Goal: Information Seeking & Learning: Learn about a topic

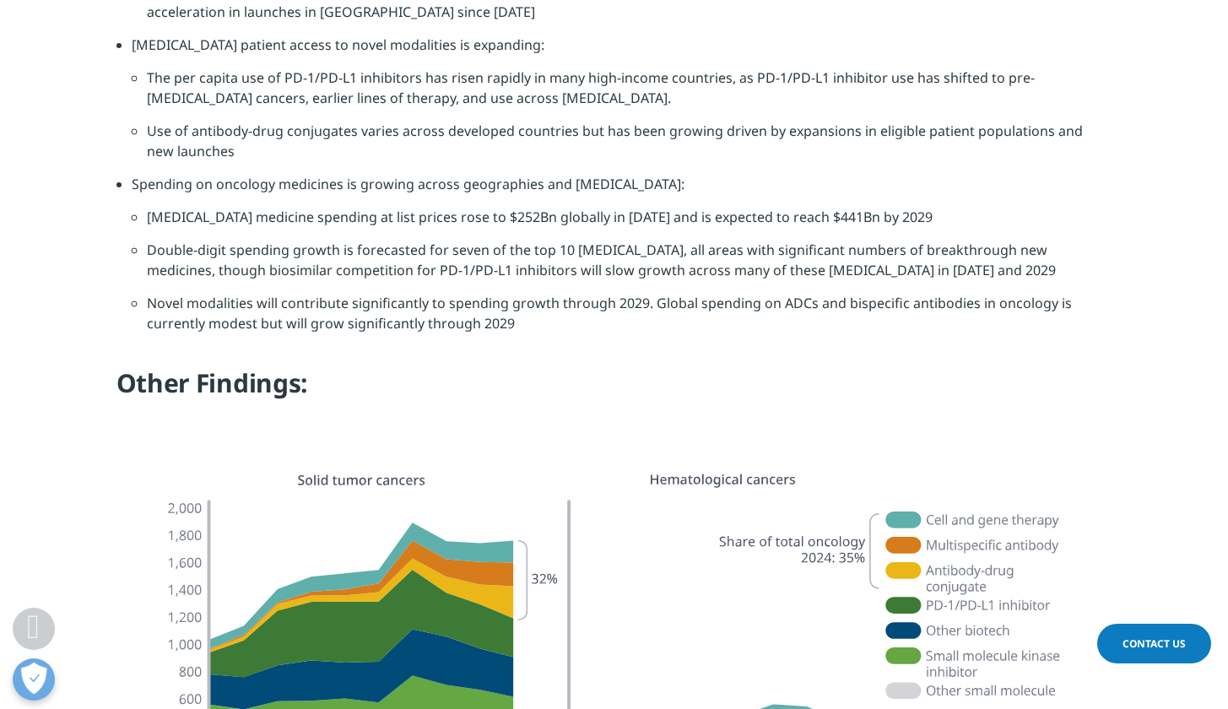
scroll to position [2001, 0]
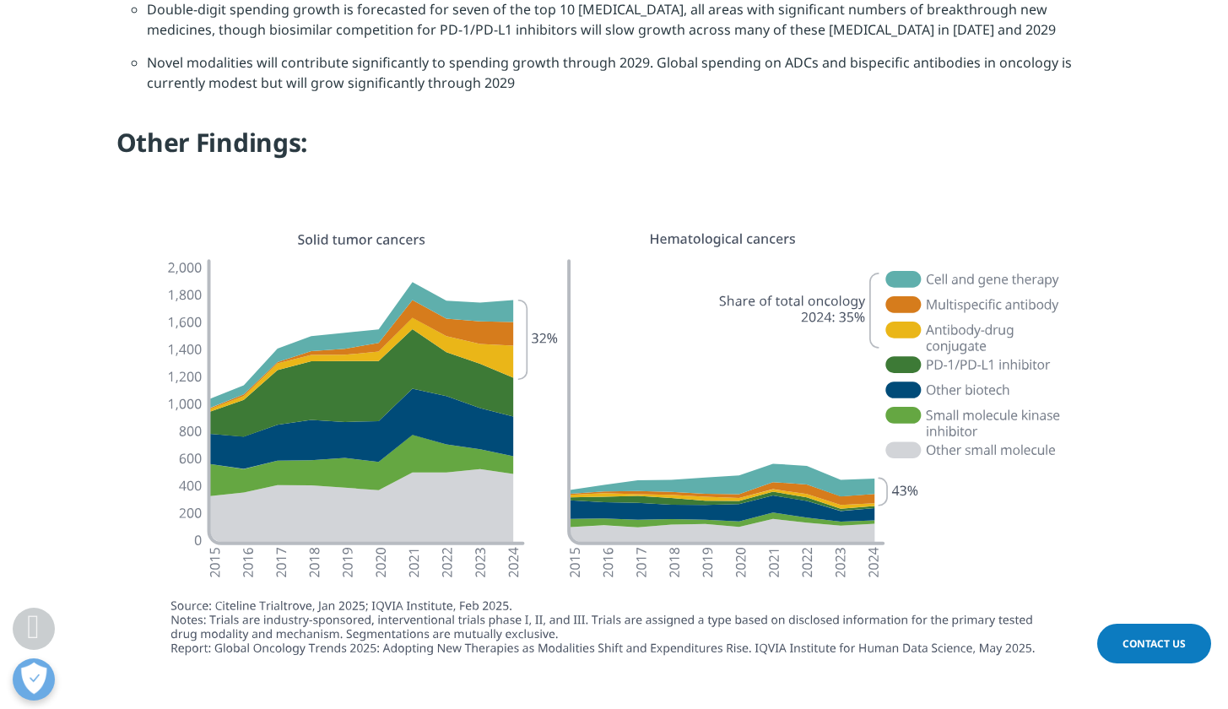
click at [976, 214] on img at bounding box center [614, 445] width 945 height 462
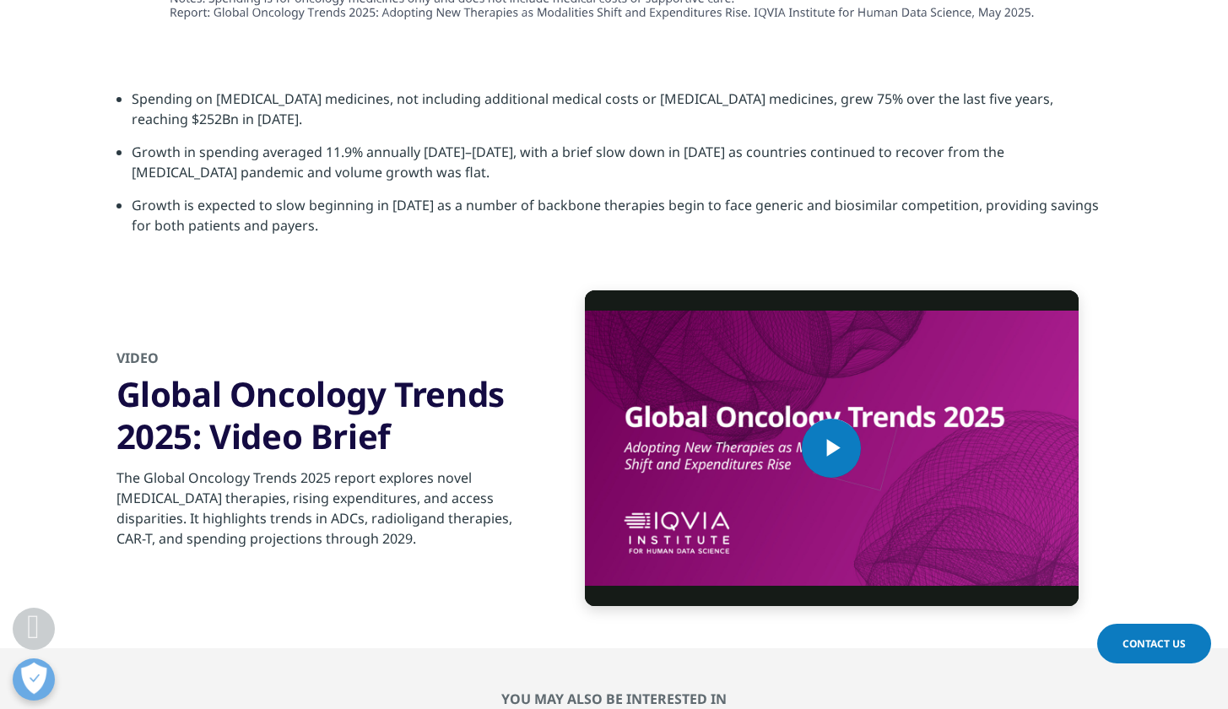
scroll to position [5531, 0]
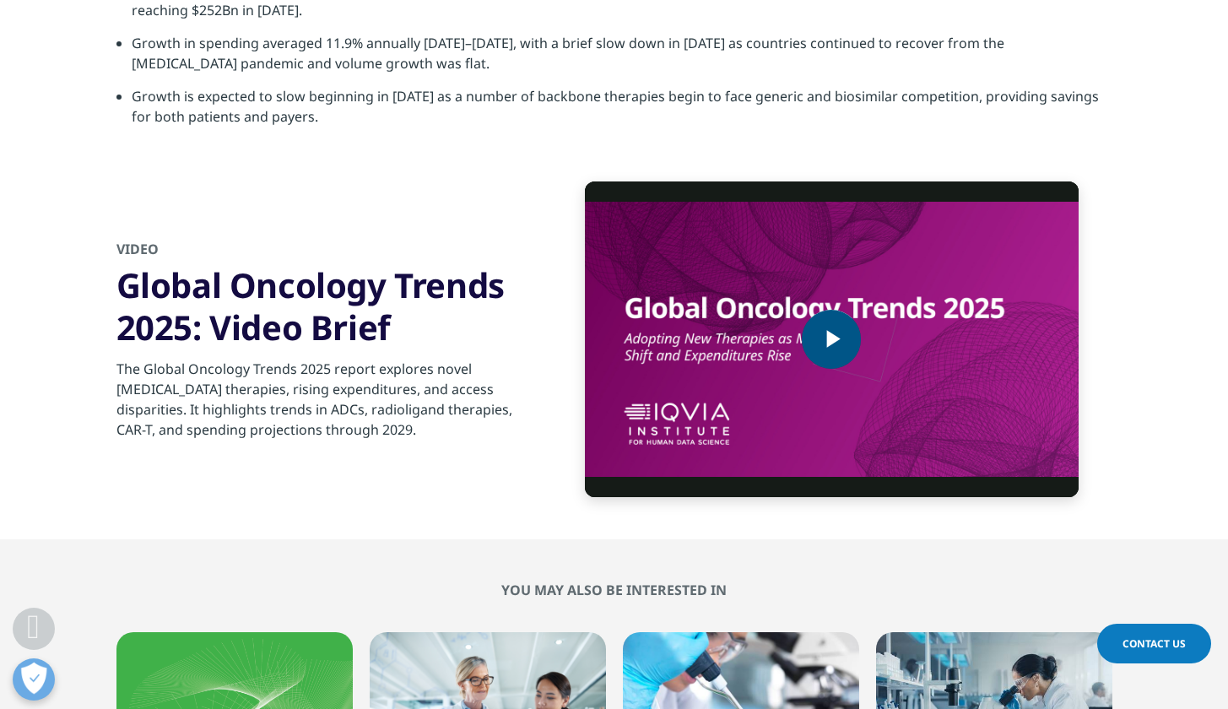
drag, startPoint x: 9, startPoint y: 315, endPoint x: 842, endPoint y: 289, distance: 833.4
click at [831, 339] on span "Video Player" at bounding box center [831, 339] width 0 height 0
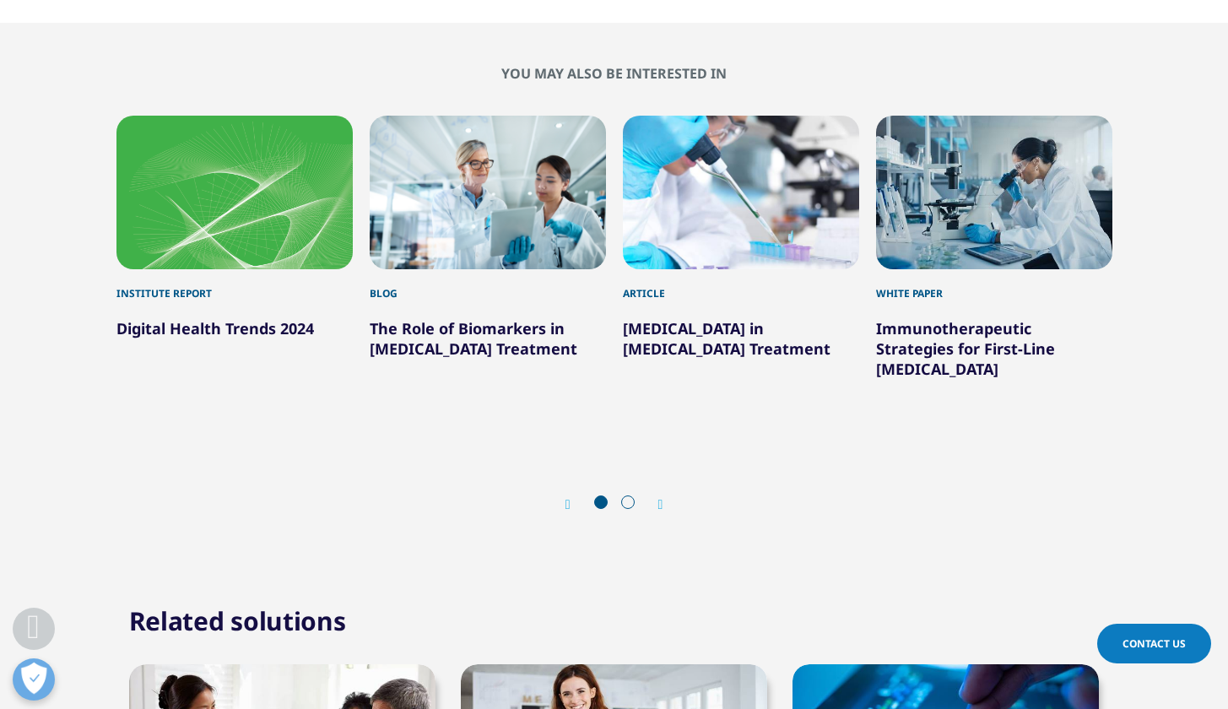
scroll to position [5852, 0]
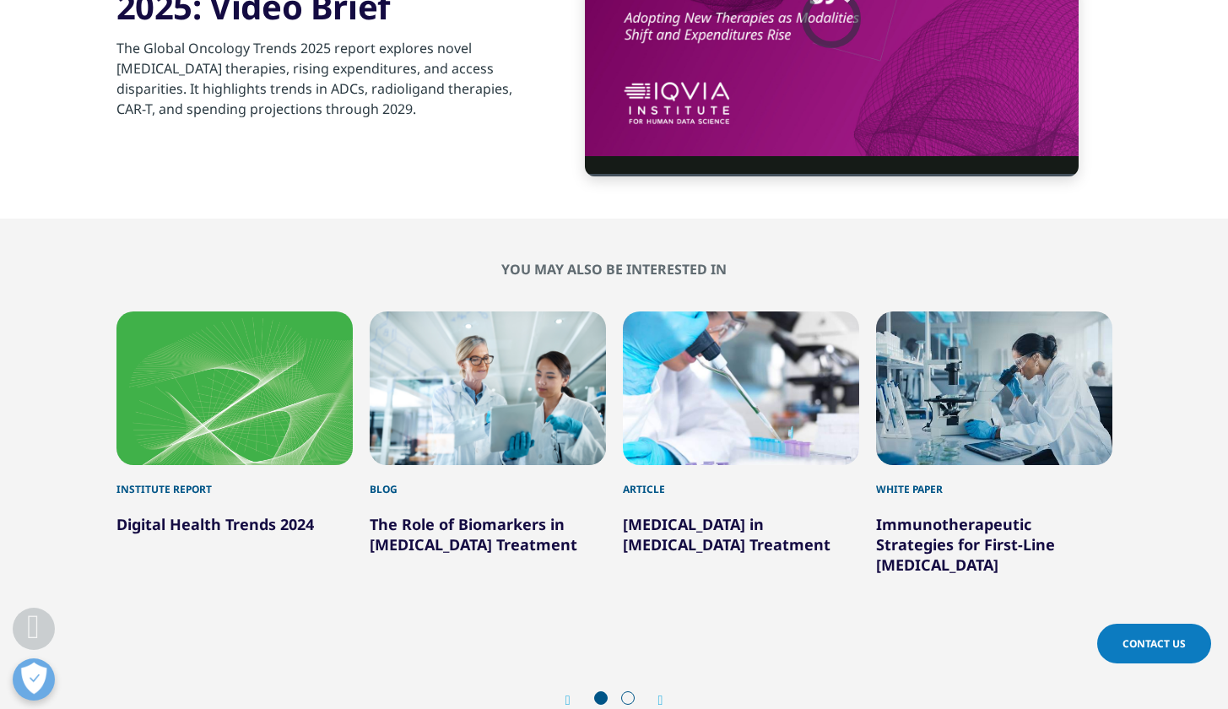
drag, startPoint x: 842, startPoint y: 289, endPoint x: 657, endPoint y: 640, distance: 397.2
click at [657, 692] on div "Next" at bounding box center [652, 700] width 22 height 16
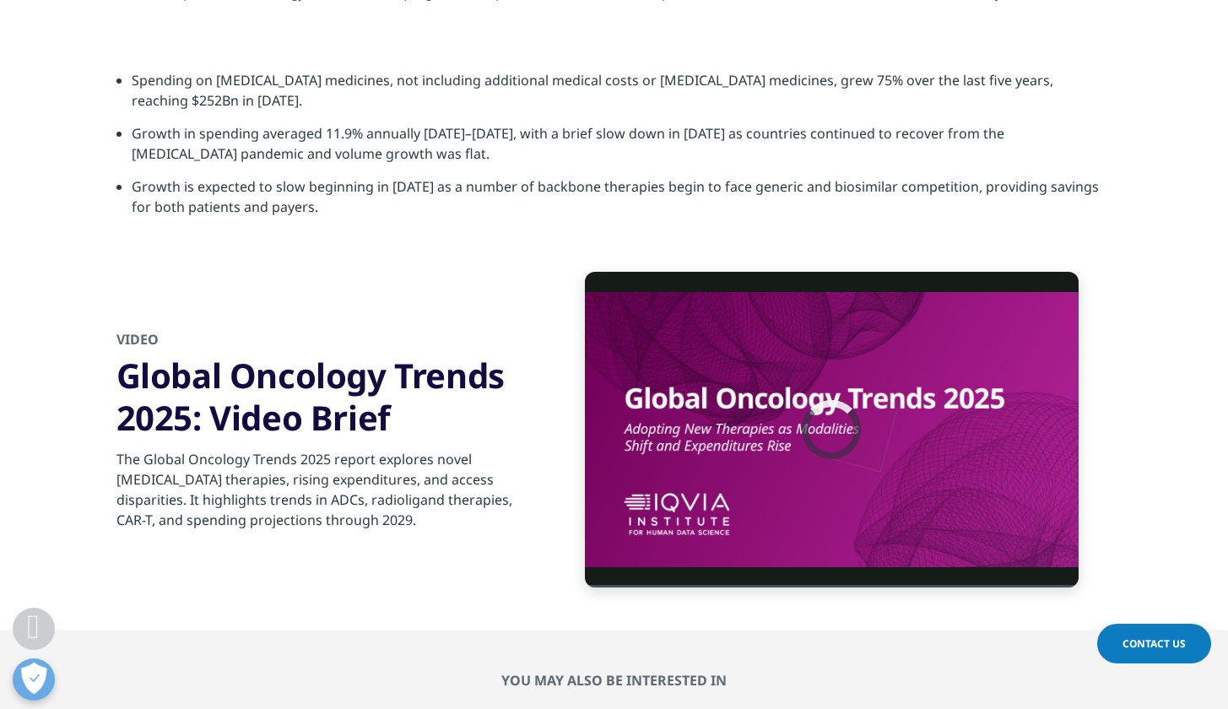
scroll to position [5452, 0]
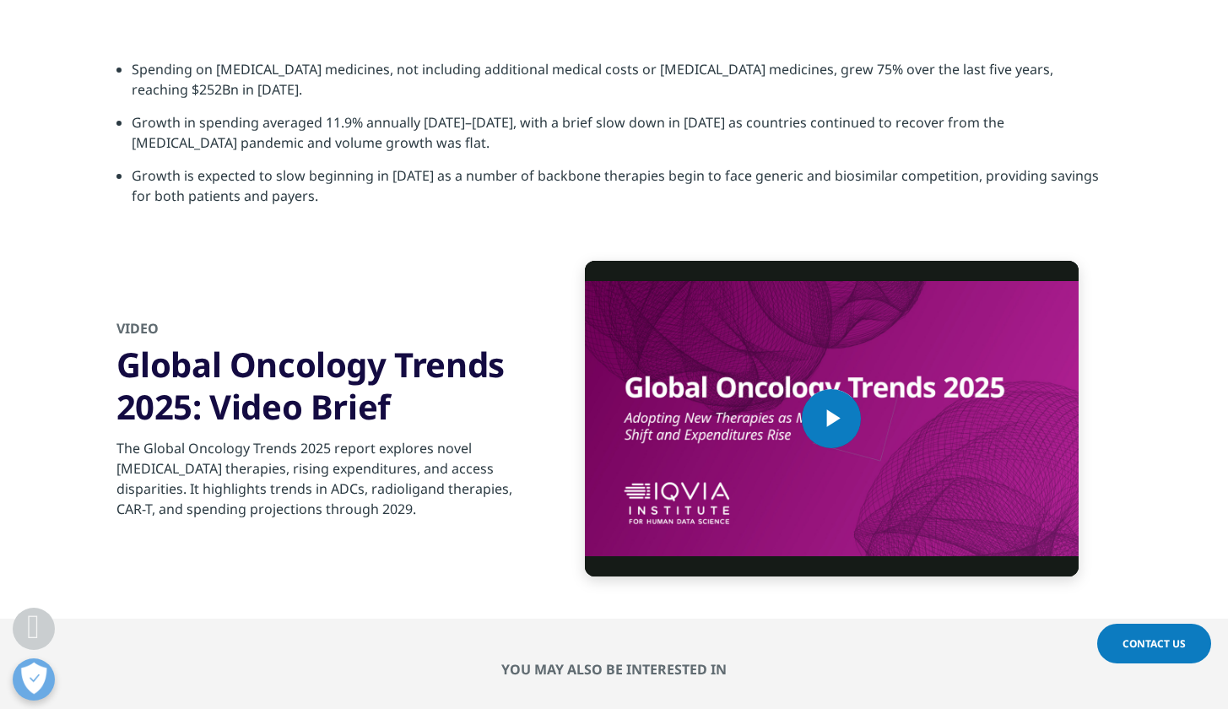
click at [831, 419] on span "Video Player" at bounding box center [831, 419] width 0 height 0
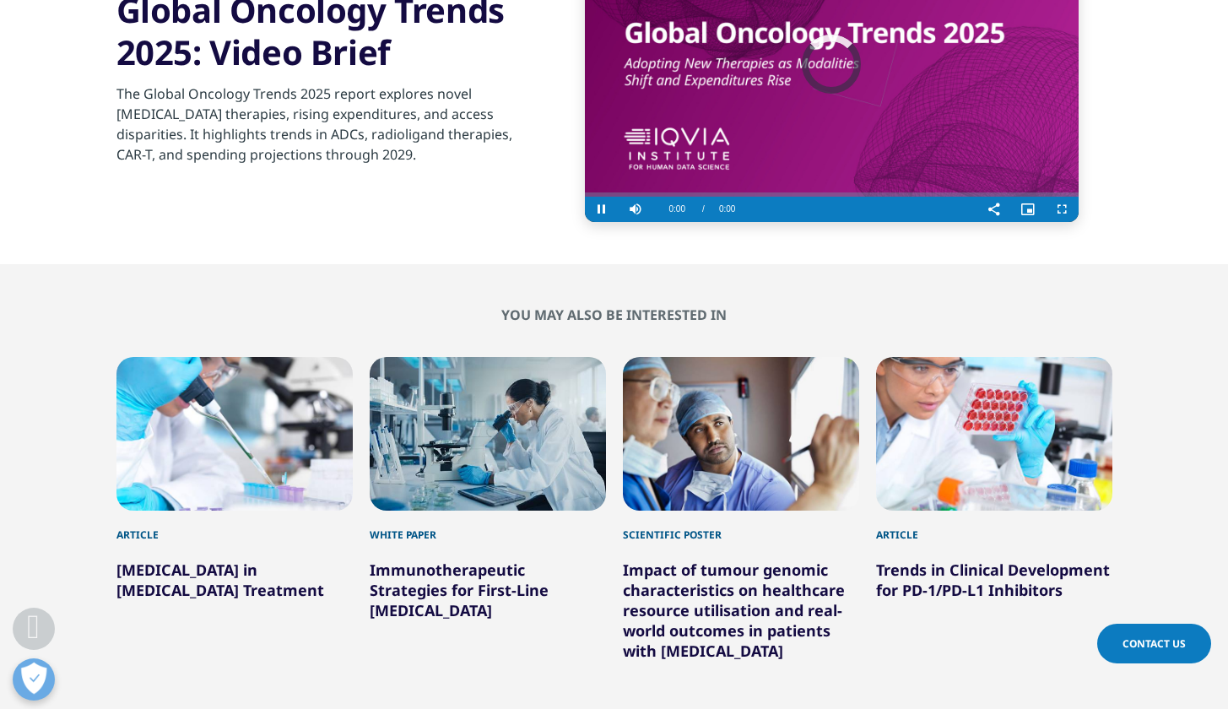
scroll to position [5264, 0]
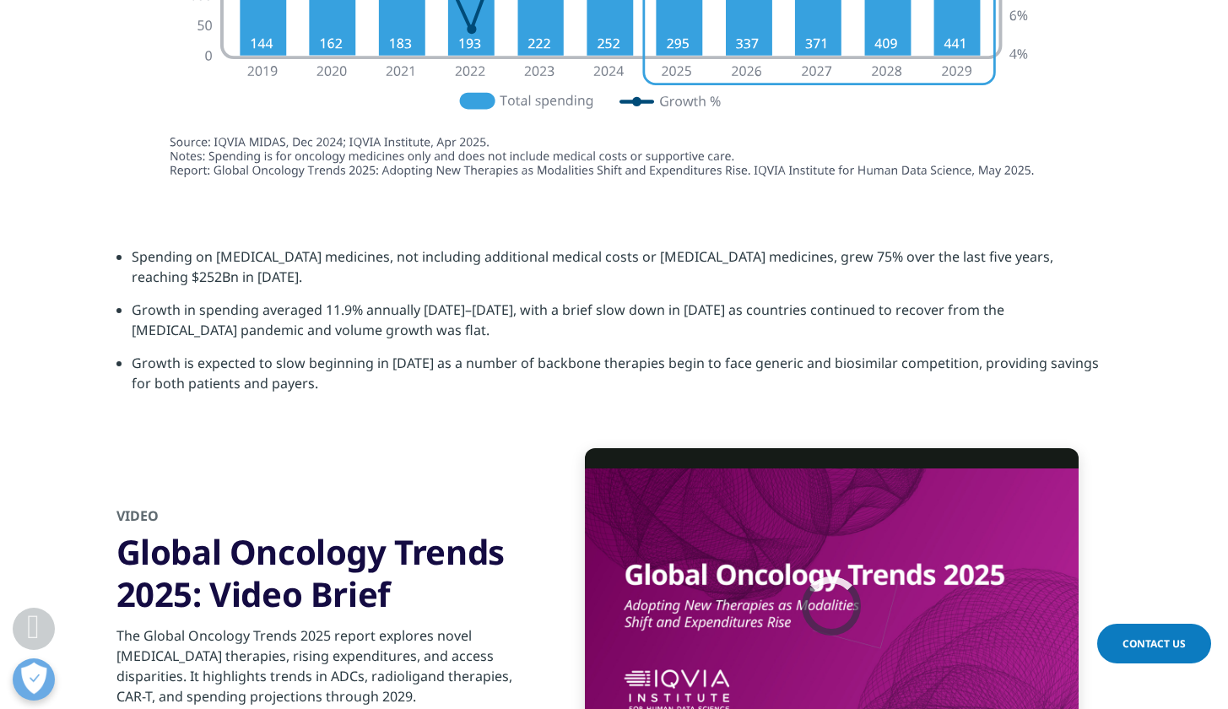
drag, startPoint x: 657, startPoint y: 640, endPoint x: 515, endPoint y: 533, distance: 177.2
click at [515, 533] on h3 "Global Oncology Trends 2025: Video Brief" at bounding box center [320, 573] width 409 height 84
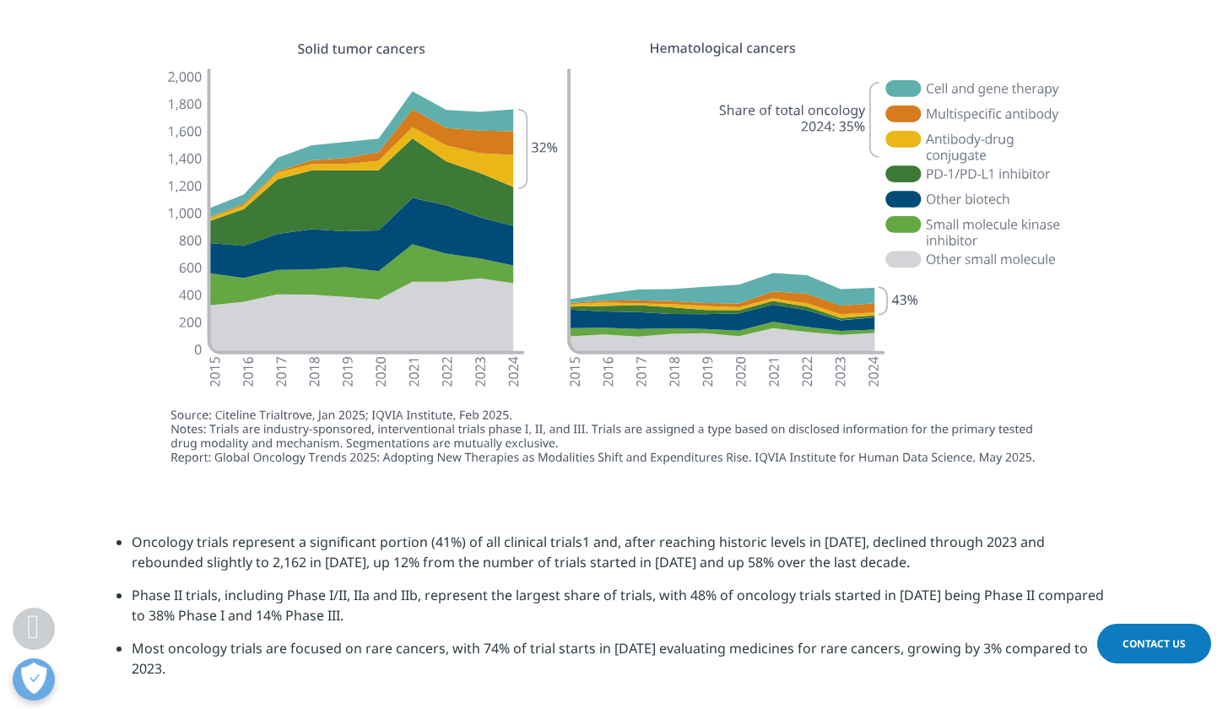
scroll to position [2157, 0]
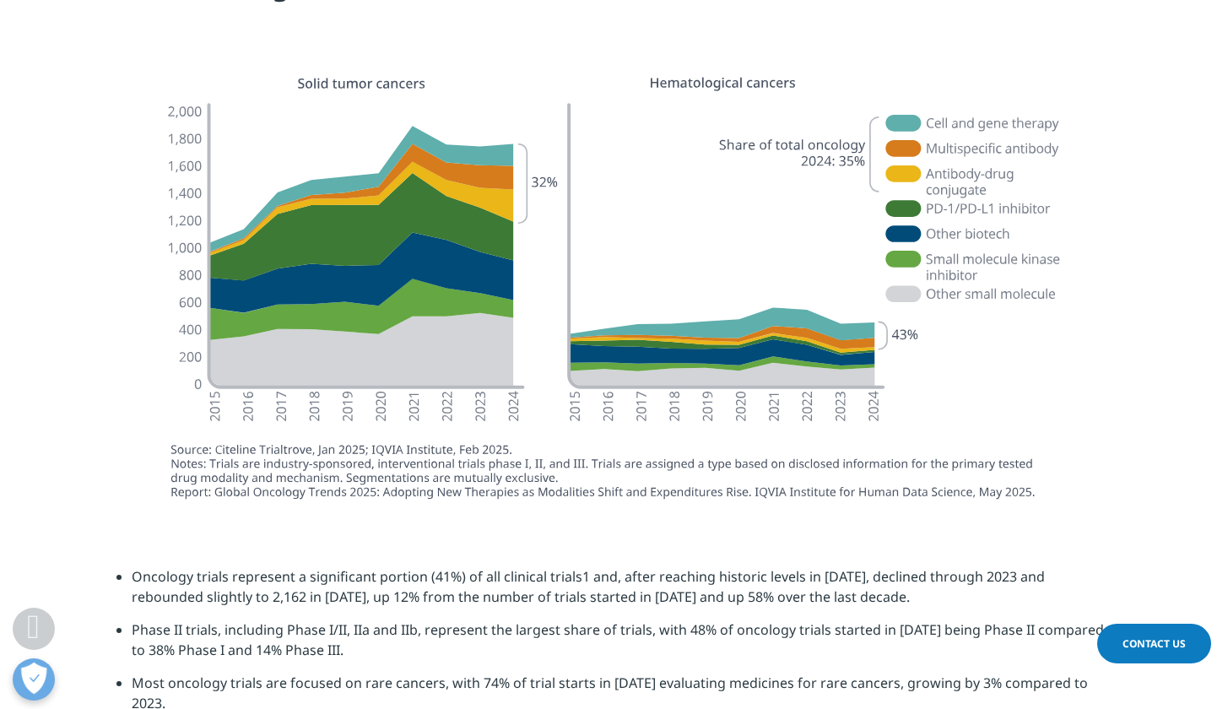
click at [984, 202] on img at bounding box center [614, 289] width 945 height 462
click at [992, 162] on img at bounding box center [614, 289] width 945 height 462
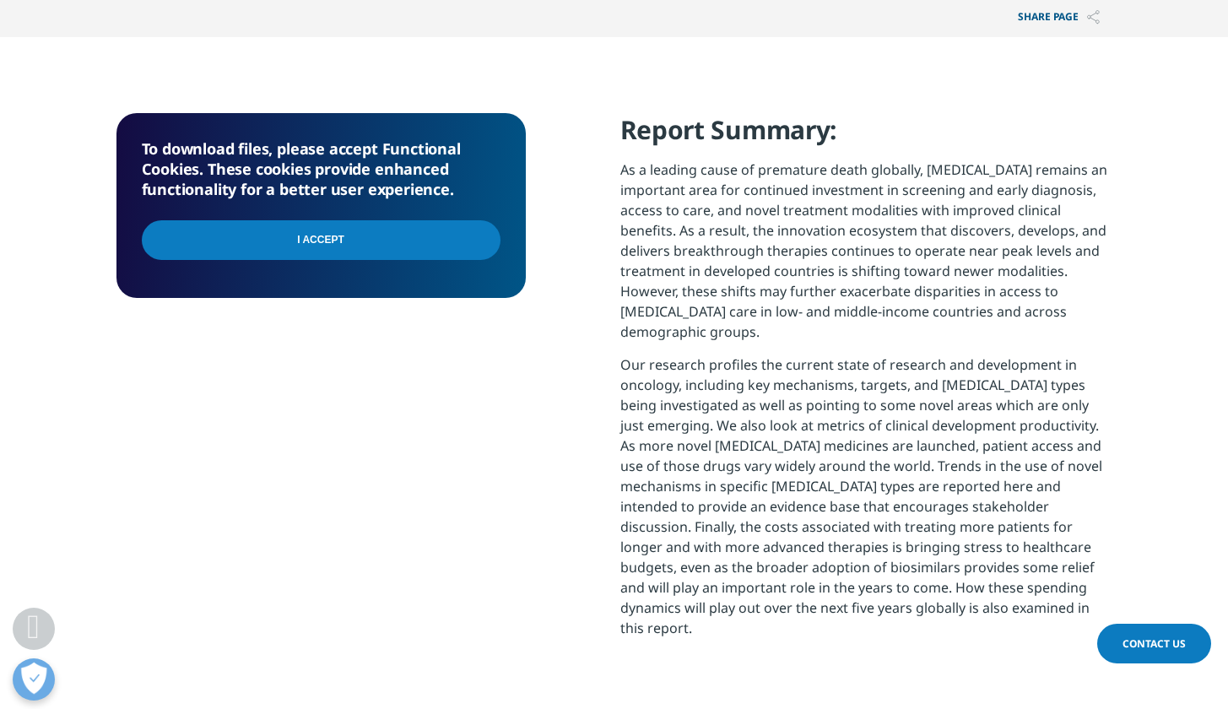
scroll to position [627, 0]
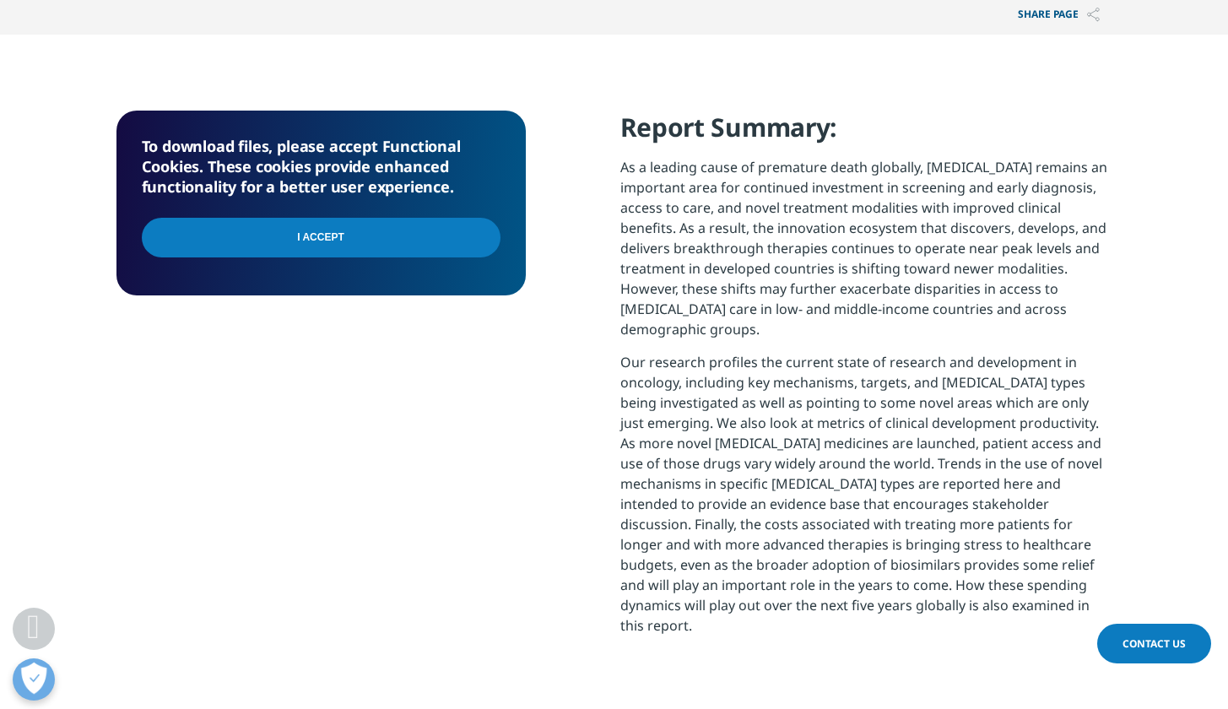
click at [398, 239] on input "I Accept" at bounding box center [321, 238] width 359 height 40
click at [491, 238] on div "I Accept" at bounding box center [321, 239] width 359 height 61
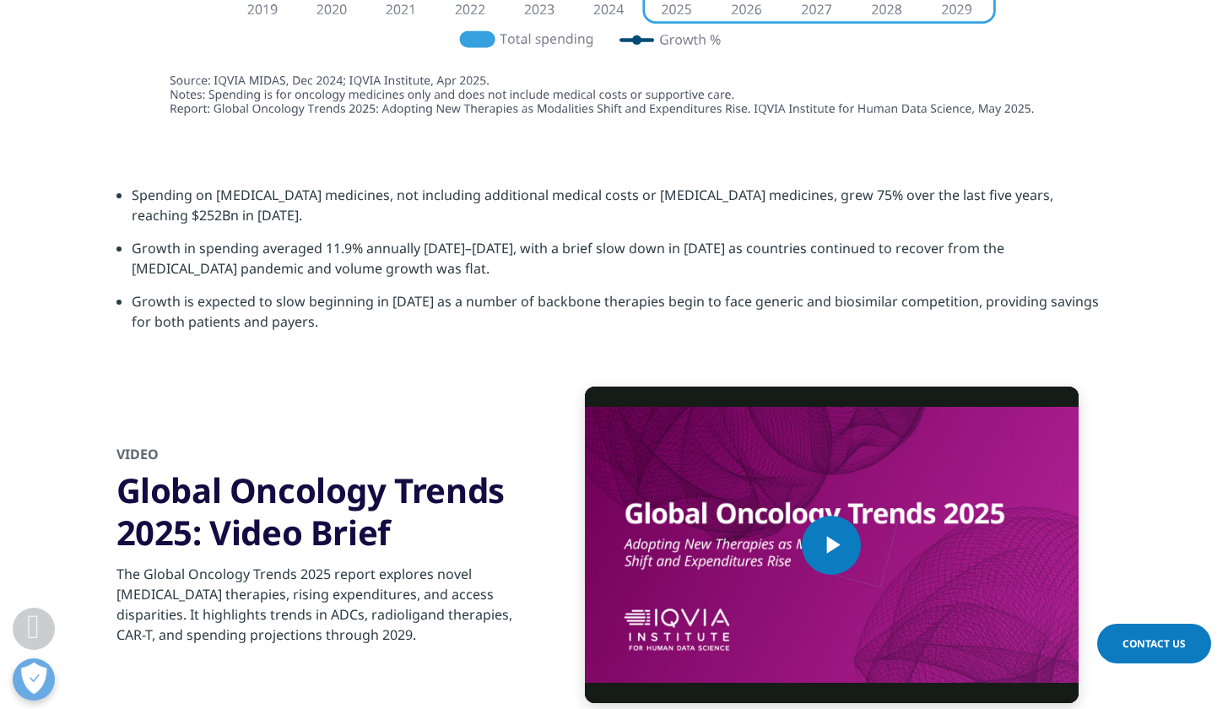
scroll to position [5982, 0]
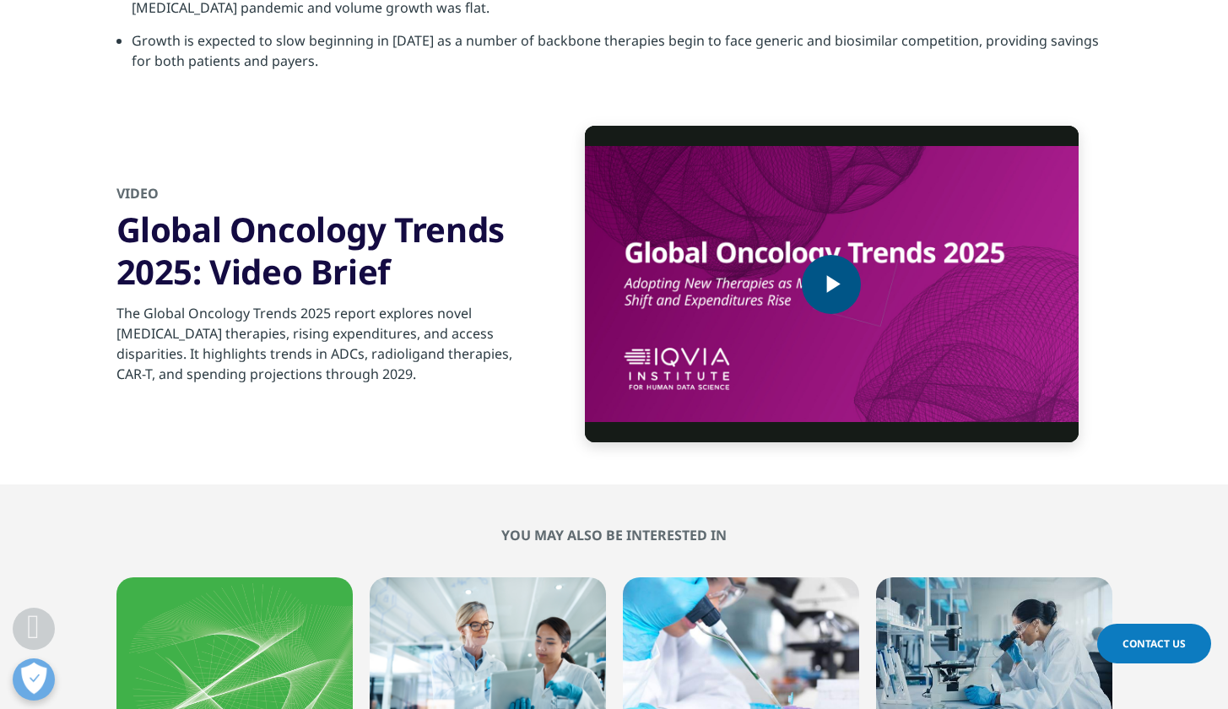
click at [831, 284] on span "Video Player" at bounding box center [831, 284] width 0 height 0
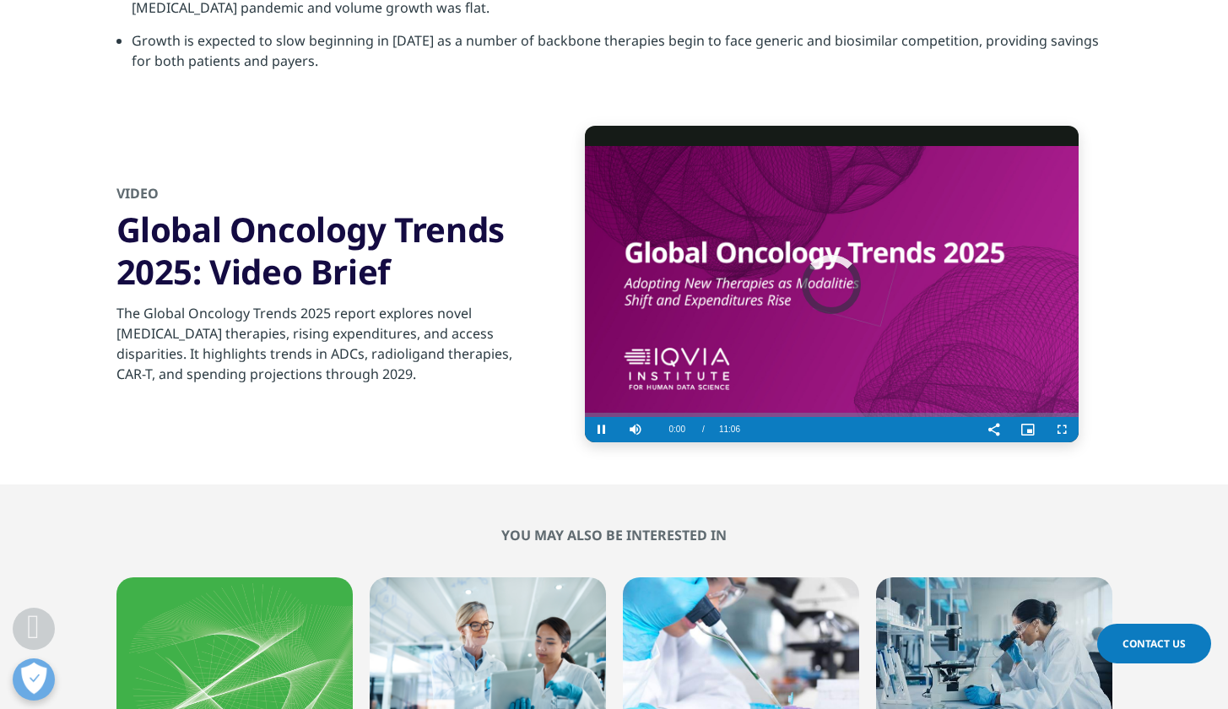
click at [1059, 430] on span "Video Player" at bounding box center [1062, 430] width 34 height 0
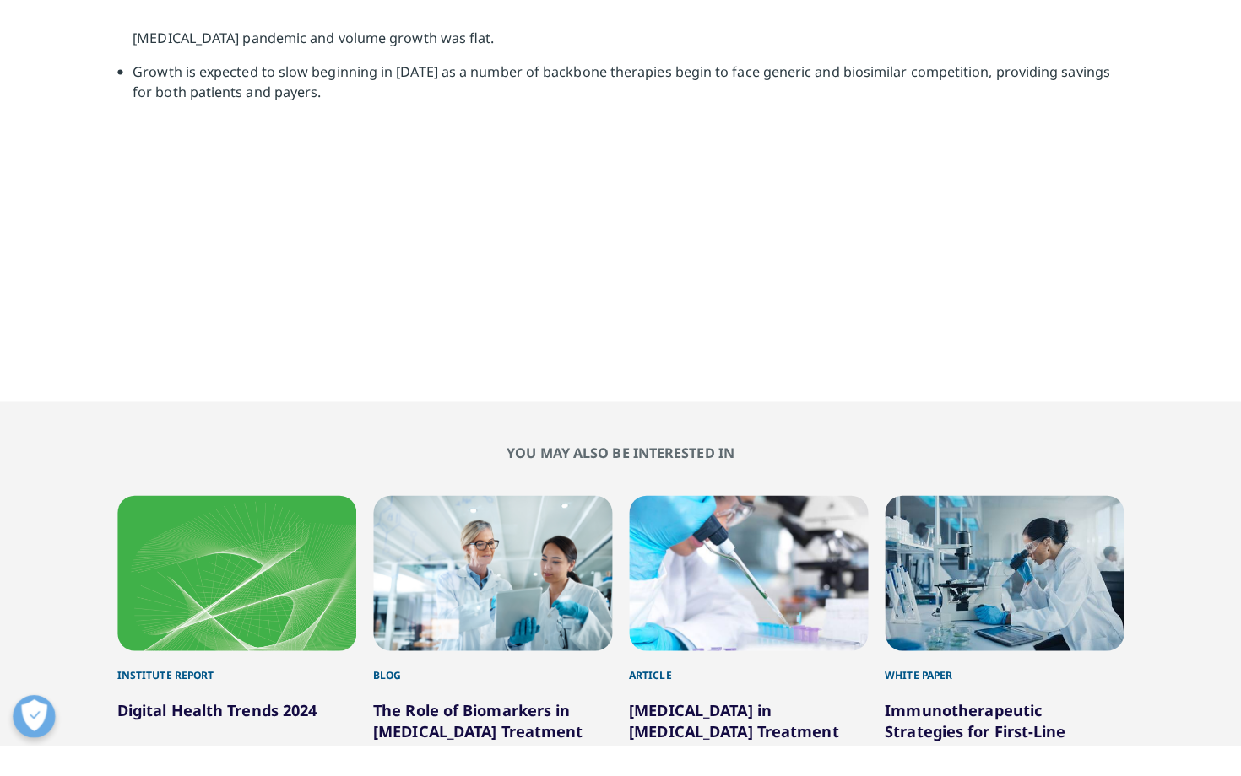
scroll to position [0, 0]
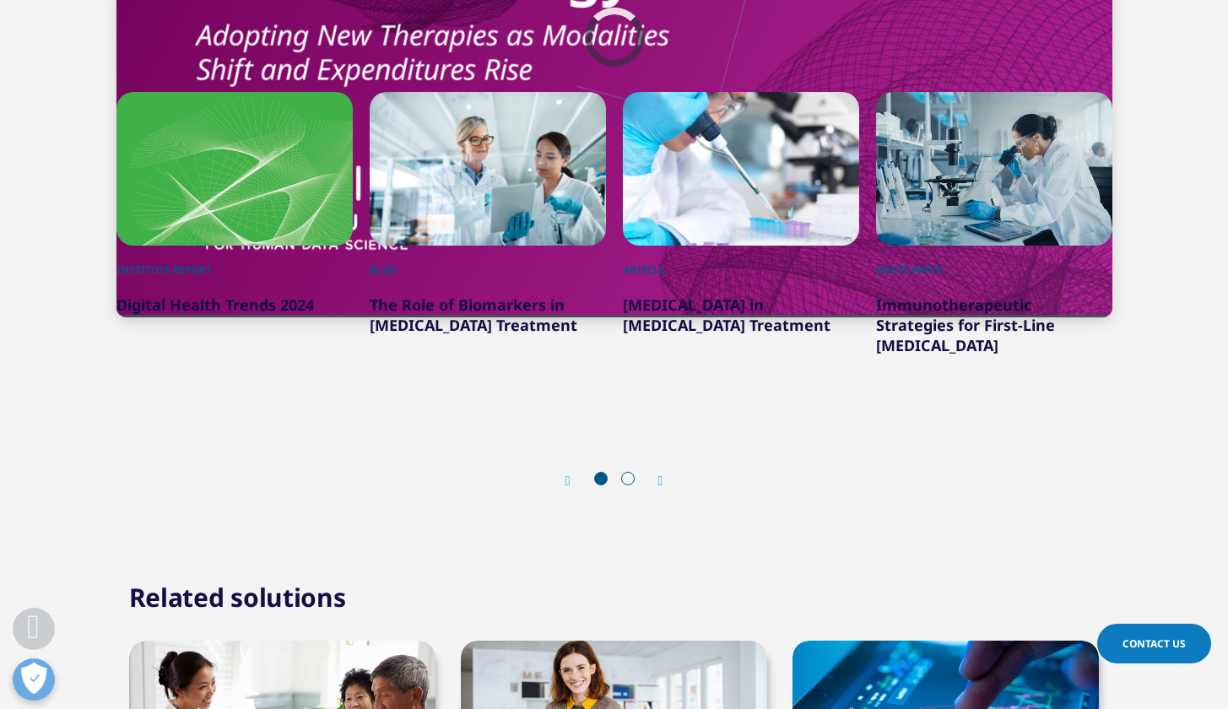
scroll to position [6005, 0]
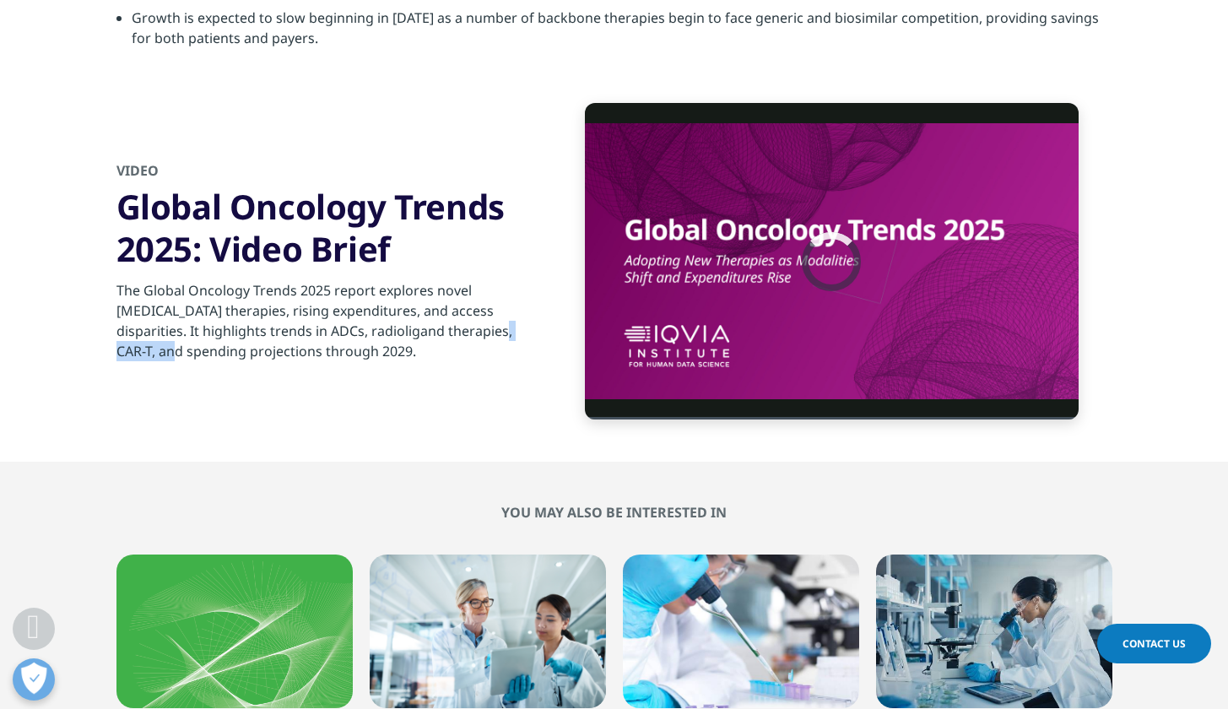
drag, startPoint x: 284, startPoint y: 312, endPoint x: 357, endPoint y: 312, distance: 72.6
click at [357, 312] on div "The Global Oncology Trends 2025 report explores novel [MEDICAL_DATA] therapies,…" at bounding box center [320, 315] width 409 height 91
click at [247, 367] on div "Video Player is loading. Play Video Pause Skip Backward Skip Forward Mute Curre…" at bounding box center [614, 282] width 996 height 358
drag, startPoint x: 280, startPoint y: 314, endPoint x: 416, endPoint y: 315, distance: 135.9
click at [416, 315] on div "The Global Oncology Trends 2025 report explores novel [MEDICAL_DATA] therapies,…" at bounding box center [320, 315] width 409 height 91
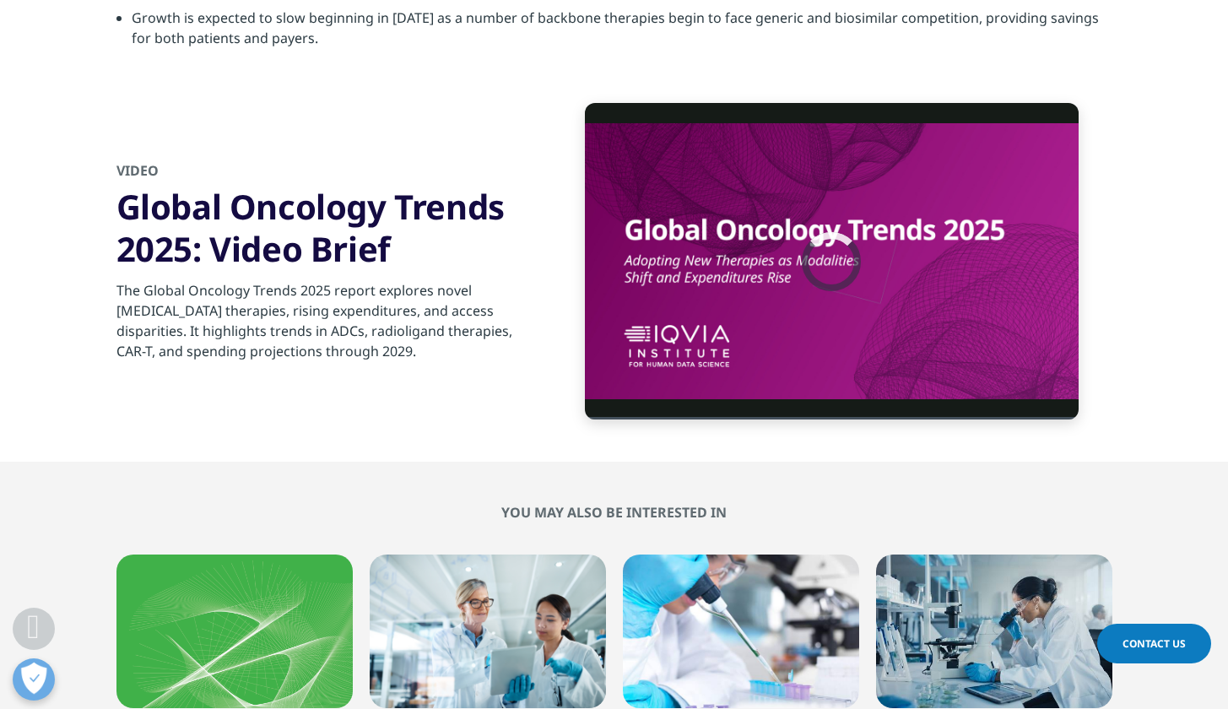
click at [398, 197] on h3 "Global Oncology Trends 2025: Video Brief" at bounding box center [320, 228] width 409 height 84
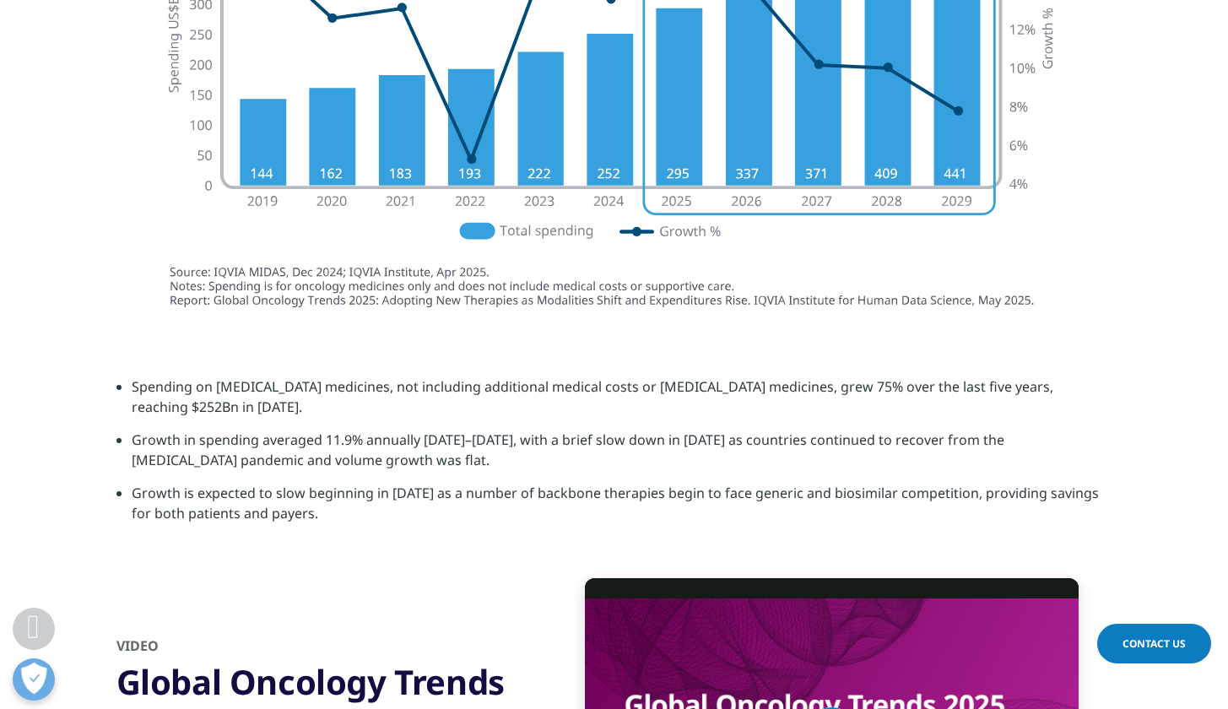
scroll to position [6076, 0]
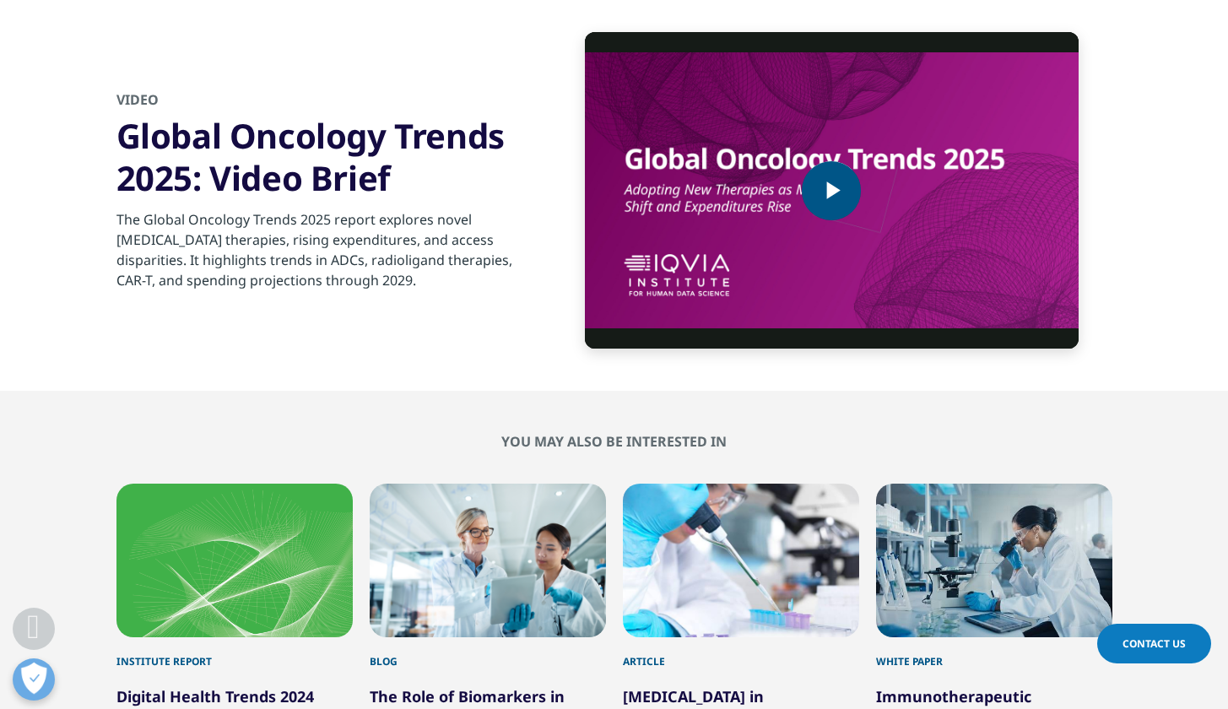
click at [831, 191] on span "Video Player" at bounding box center [831, 191] width 0 height 0
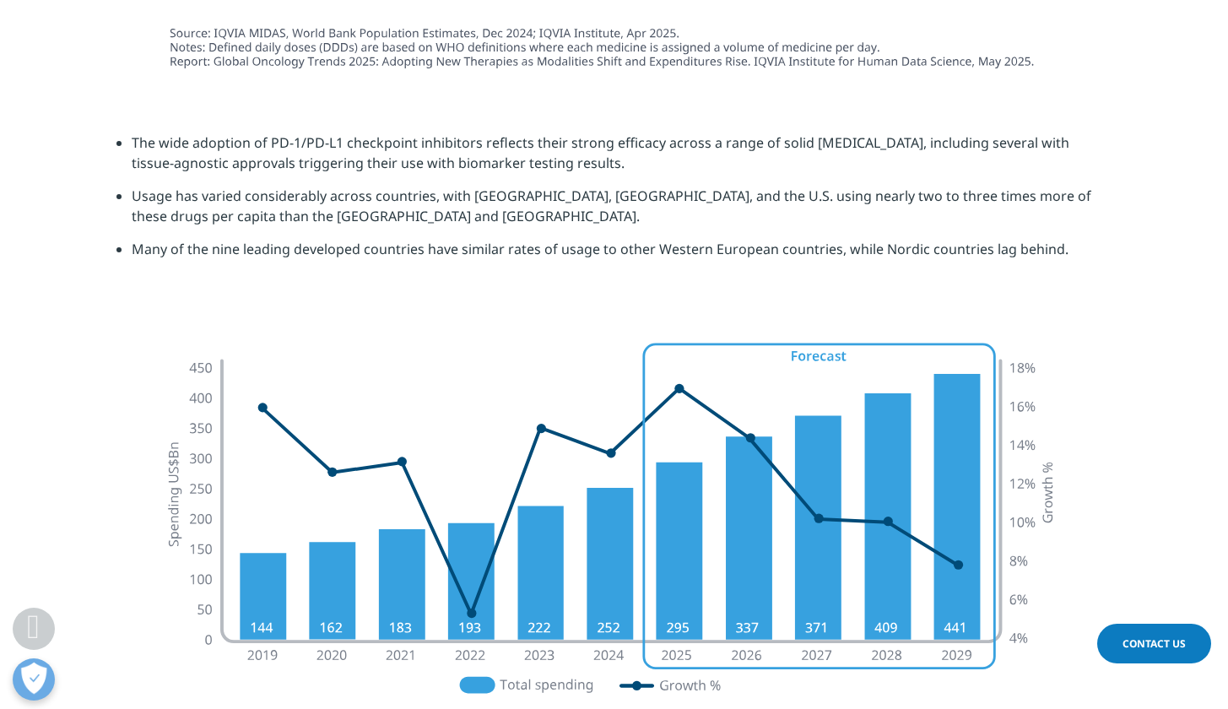
scroll to position [5011, 0]
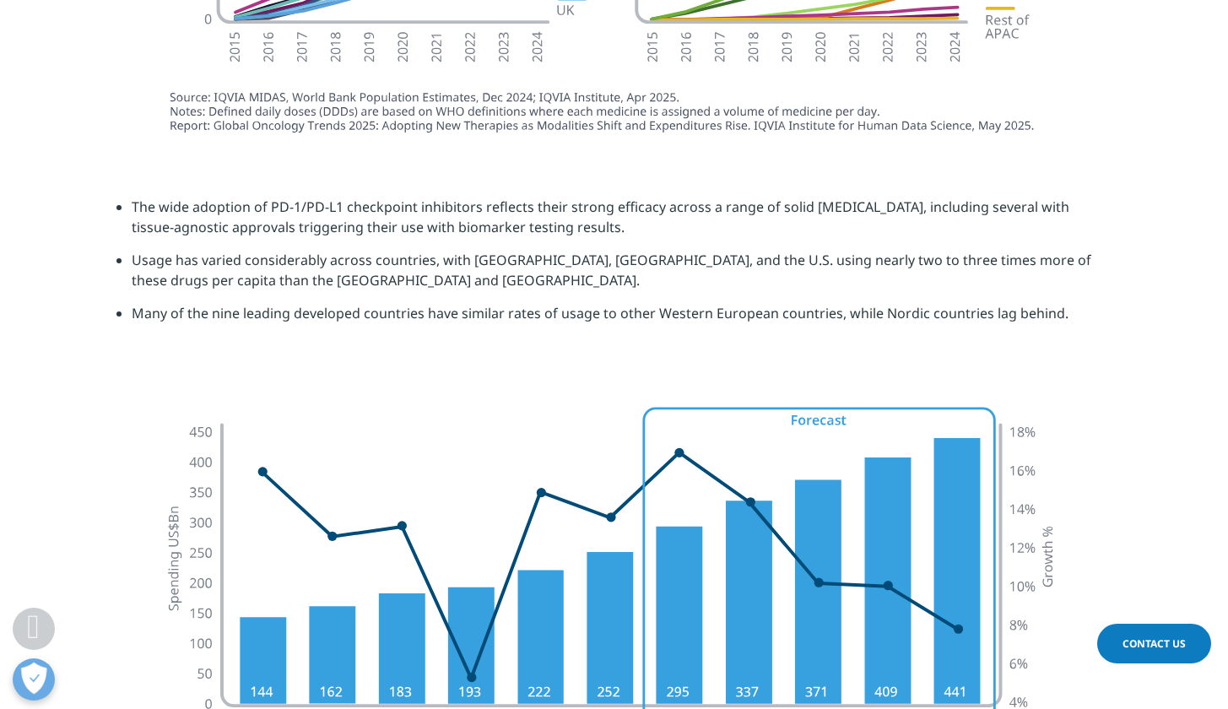
click at [1119, 342] on section "The wide adoption of PD-1/PD-L1 checkpoint inhibitors reflects their strong eff…" at bounding box center [614, 266] width 1228 height 224
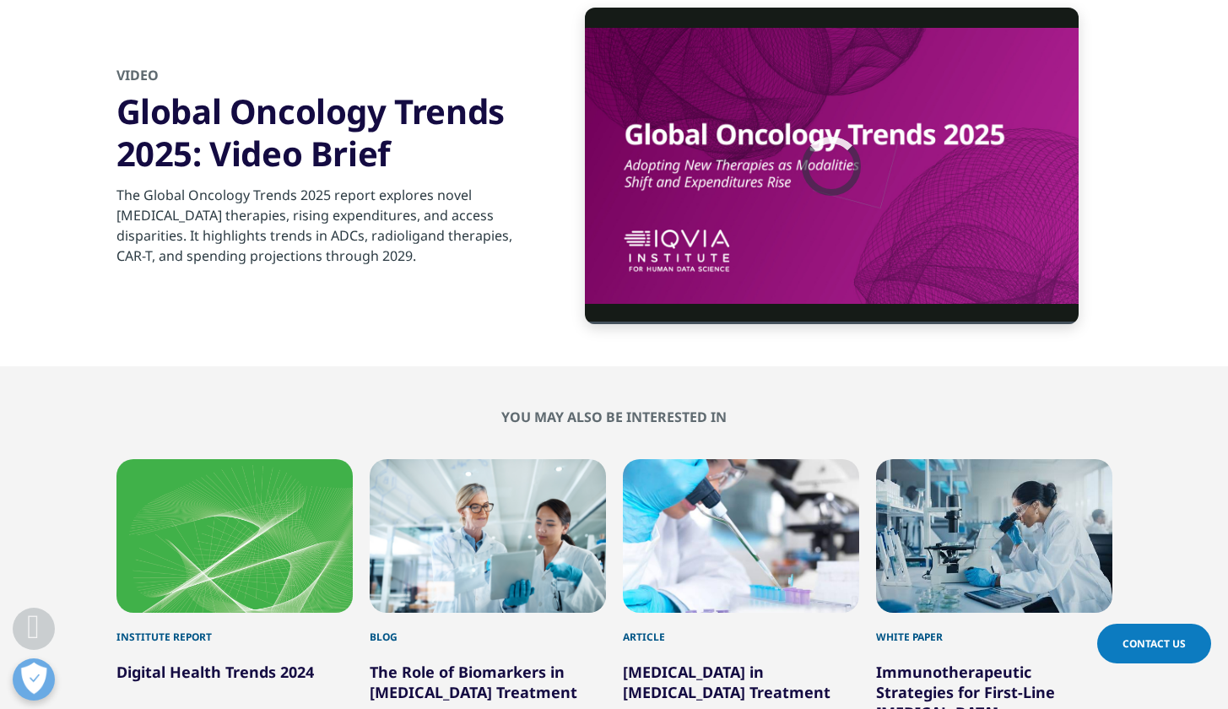
scroll to position [5842, 0]
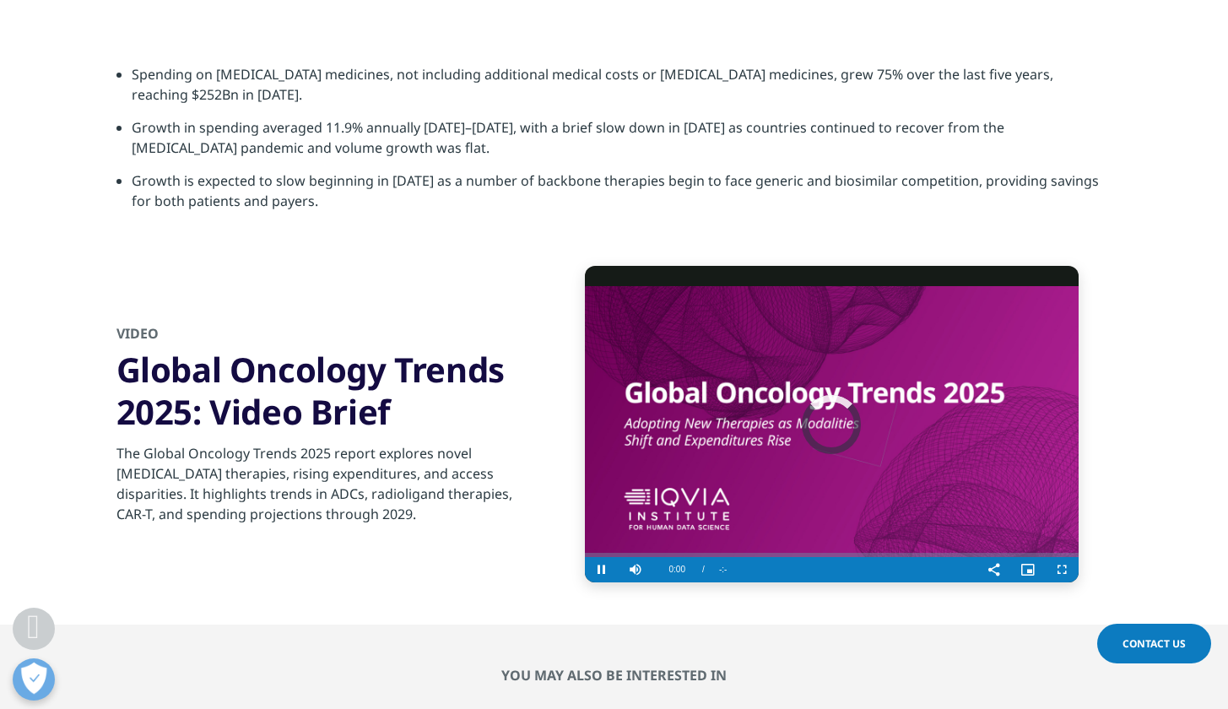
click at [816, 413] on div "Video Player is loading." at bounding box center [831, 424] width 59 height 59
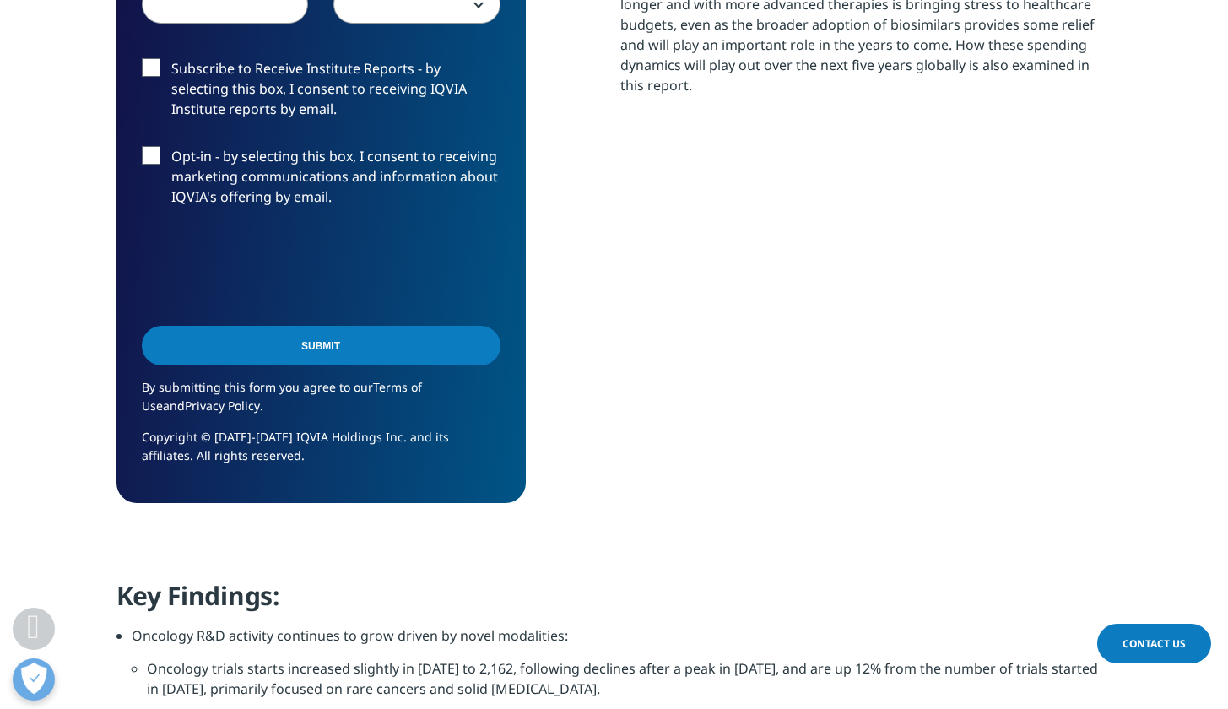
scroll to position [1231, 0]
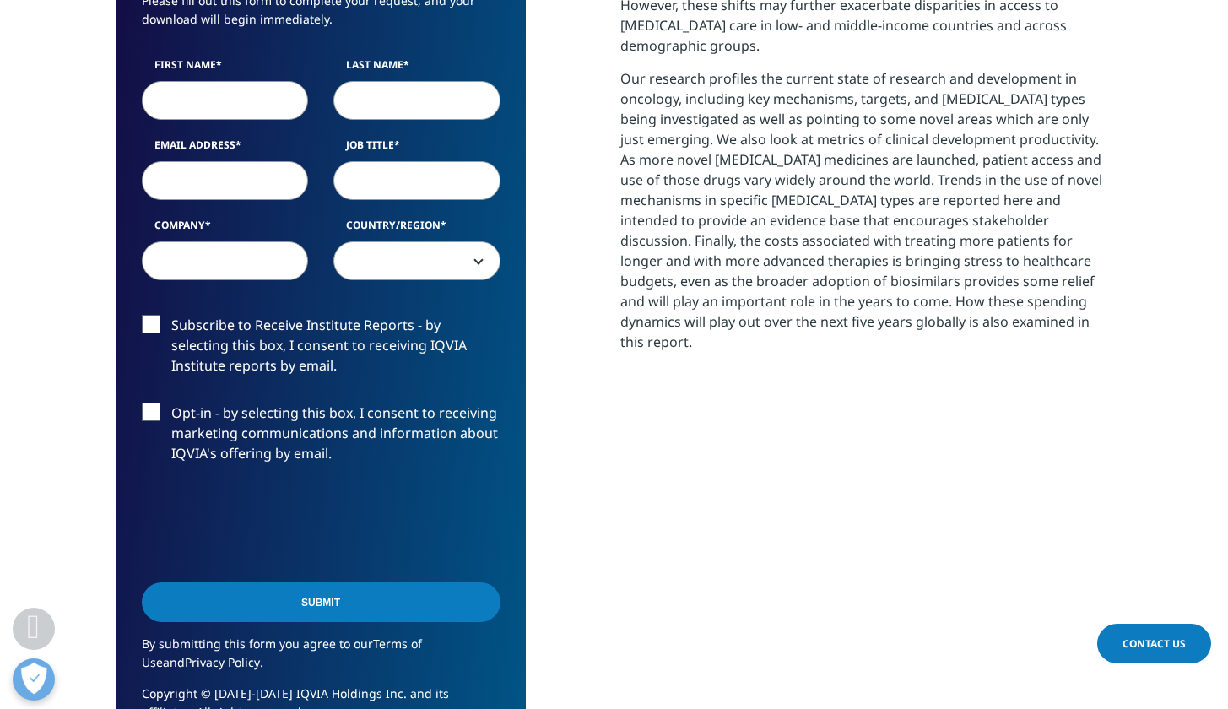
scroll to position [730, 0]
